Goal: Task Accomplishment & Management: Use online tool/utility

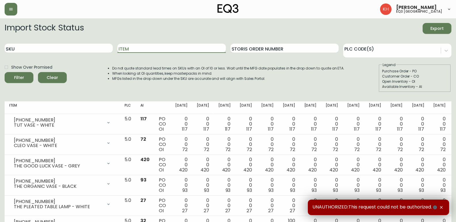
drag, startPoint x: 161, startPoint y: 50, endPoint x: 152, endPoint y: 49, distance: 8.8
click at [159, 50] on input "Item" at bounding box center [171, 48] width 108 height 9
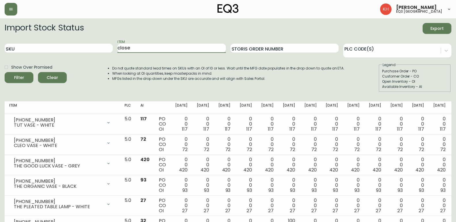
click at [5, 72] on button "Filter" at bounding box center [19, 77] width 29 height 11
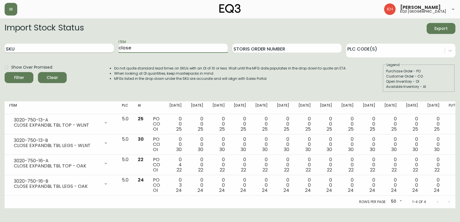
drag, startPoint x: 138, startPoint y: 49, endPoint x: 95, endPoint y: 49, distance: 42.8
click at [95, 49] on div "SKU Item close Storis Order Number PLC Code(s)" at bounding box center [230, 48] width 451 height 19
type input "SCULPTURAL"
click at [5, 72] on button "Filter" at bounding box center [19, 77] width 29 height 11
